Goal: Find specific page/section: Find specific page/section

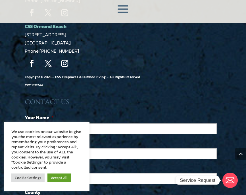
click at [125, 10] on span at bounding box center [122, 9] width 17 height 17
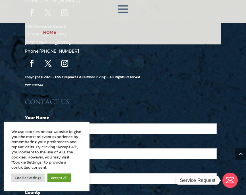
scroll to position [2452, 0]
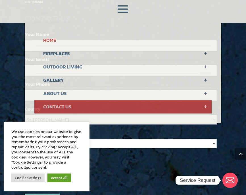
click at [61, 106] on link "CONTACT US" at bounding box center [122, 106] width 177 height 13
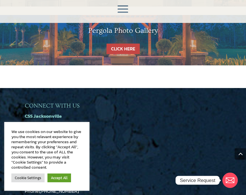
scroll to position [648, 0]
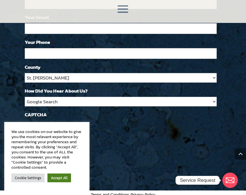
click at [58, 176] on link "Accept All" at bounding box center [59, 178] width 24 height 9
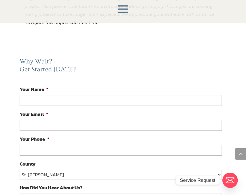
scroll to position [0, 0]
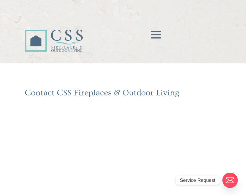
click at [148, 30] on span at bounding box center [156, 35] width 17 height 17
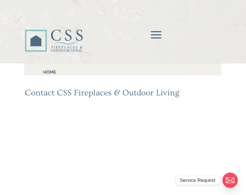
click at [156, 31] on span at bounding box center [156, 35] width 17 height 17
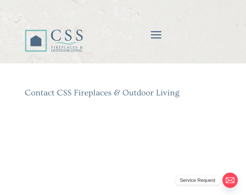
click at [150, 33] on span at bounding box center [156, 35] width 17 height 17
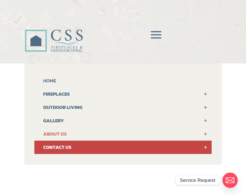
click at [57, 131] on link "ABOUT US" at bounding box center [122, 134] width 177 height 13
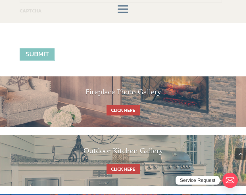
scroll to position [597, 0]
